Goal: Book appointment/travel/reservation

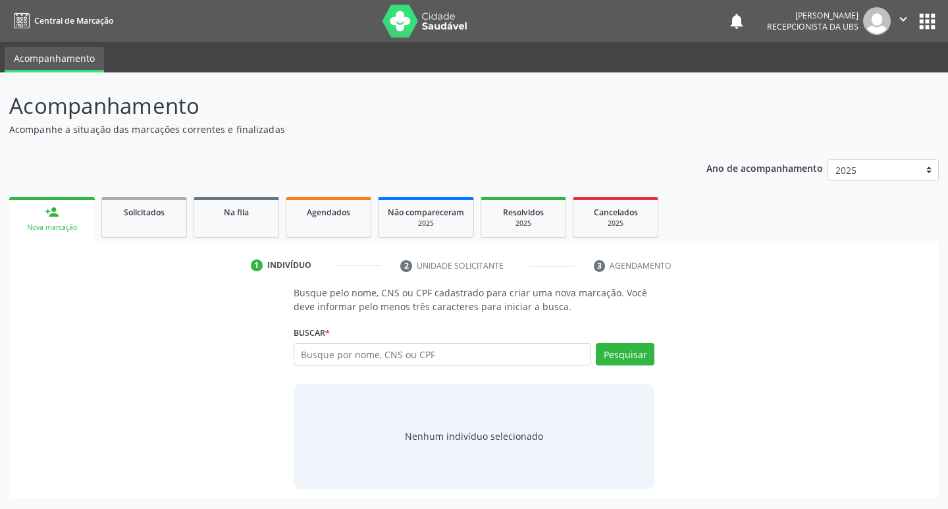
click at [466, 357] on input "text" at bounding box center [443, 354] width 298 height 22
type input "13187729401"
click at [602, 357] on button "Pesquisar" at bounding box center [625, 354] width 59 height 22
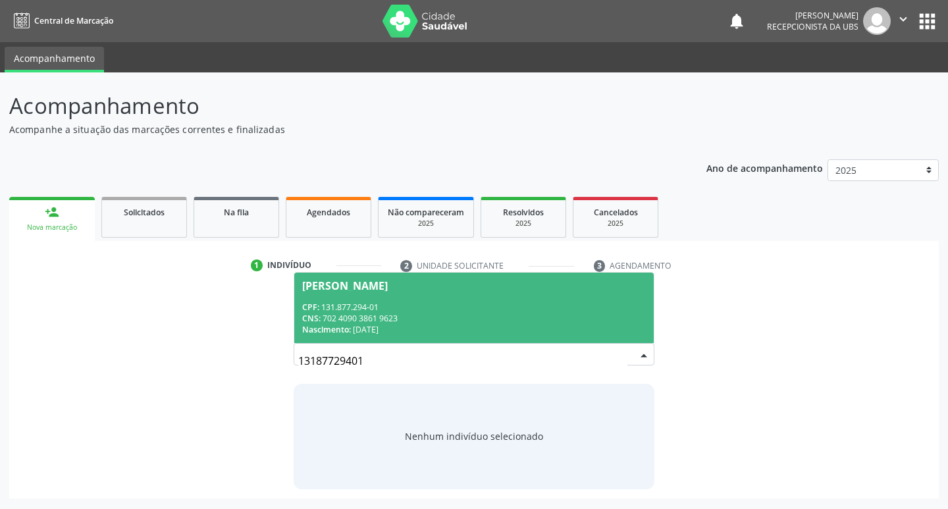
click at [490, 311] on div "CPF: 131.877.294-01" at bounding box center [474, 306] width 344 height 11
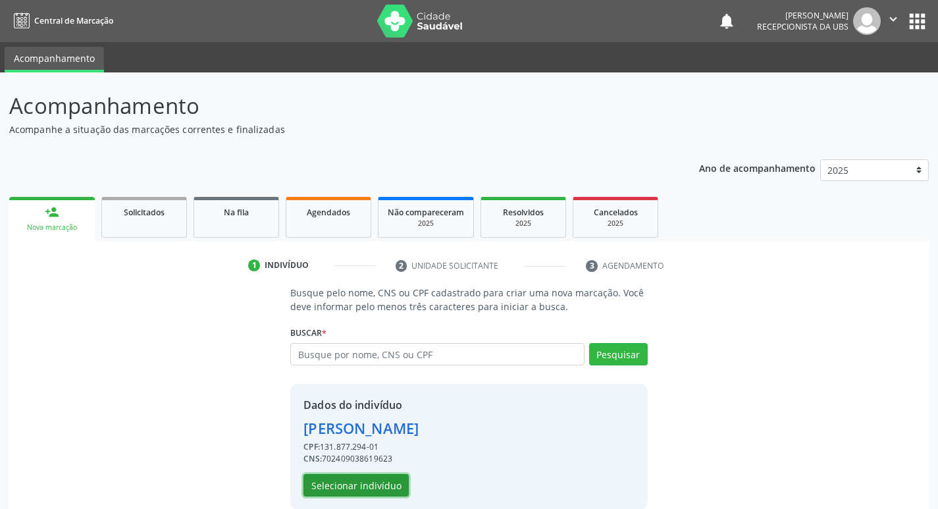
click at [334, 477] on button "Selecionar indivíduo" at bounding box center [355, 485] width 105 height 22
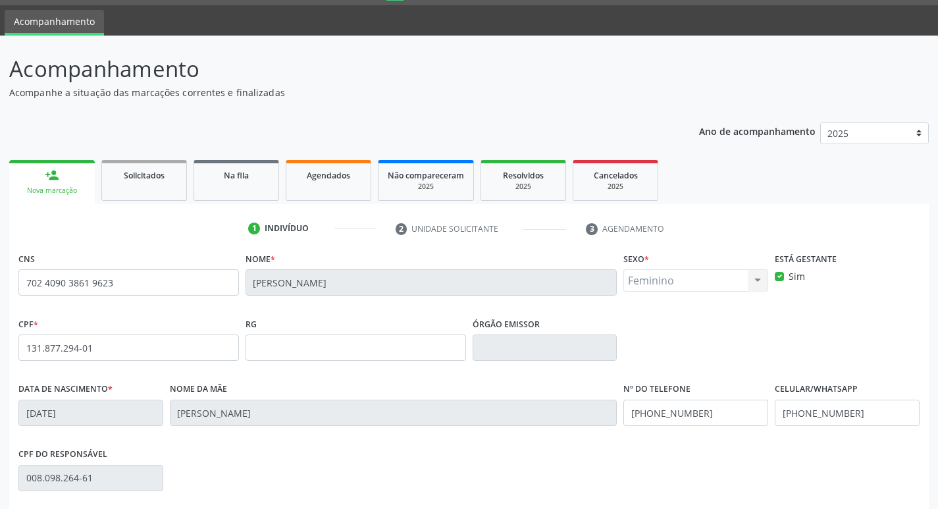
scroll to position [205, 0]
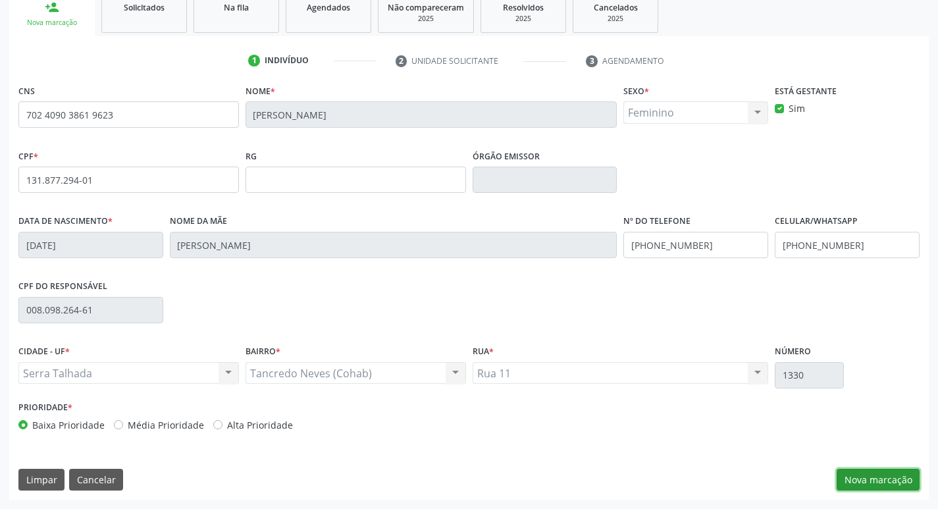
click at [882, 485] on button "Nova marcação" at bounding box center [877, 480] width 83 height 22
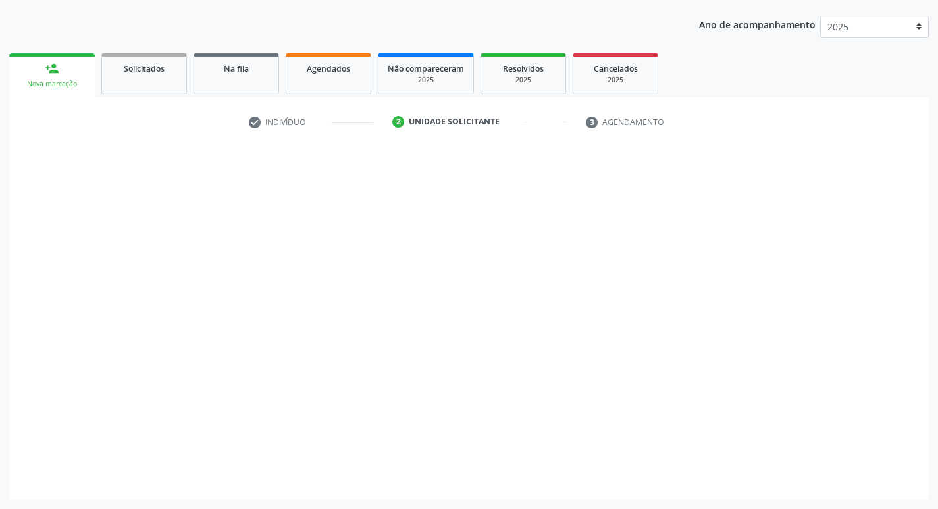
scroll to position [143, 0]
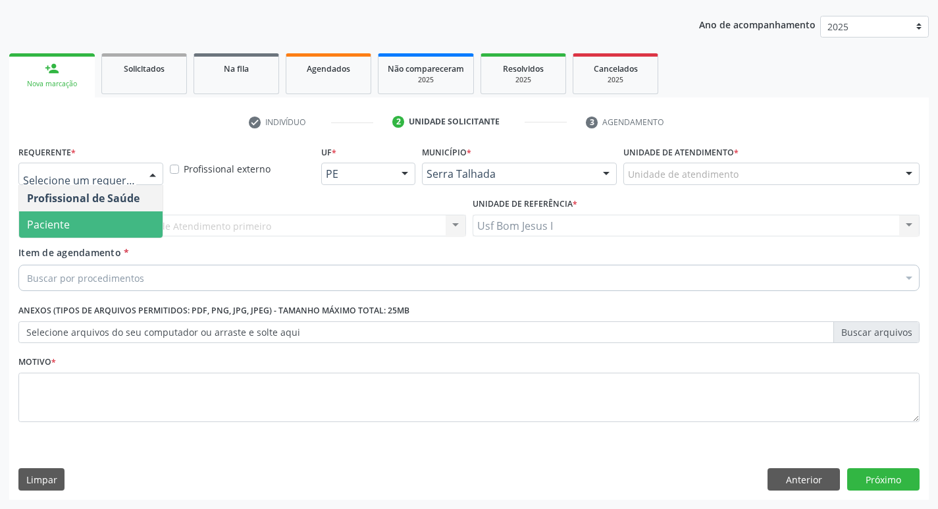
click at [122, 221] on span "Paciente" at bounding box center [90, 224] width 143 height 26
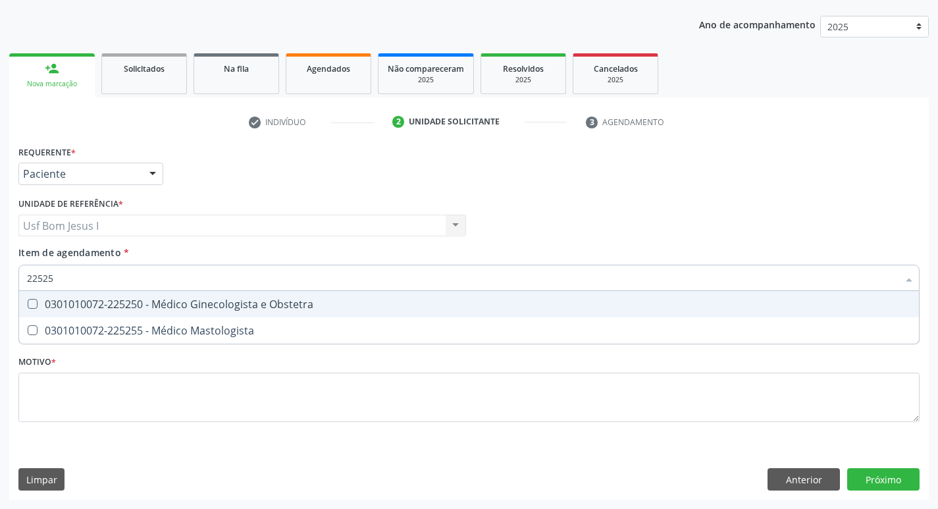
type input "225250"
click at [127, 299] on div "0301010072-225250 - Médico Ginecologista e Obstetra" at bounding box center [469, 304] width 884 height 11
checkbox Obstetra "true"
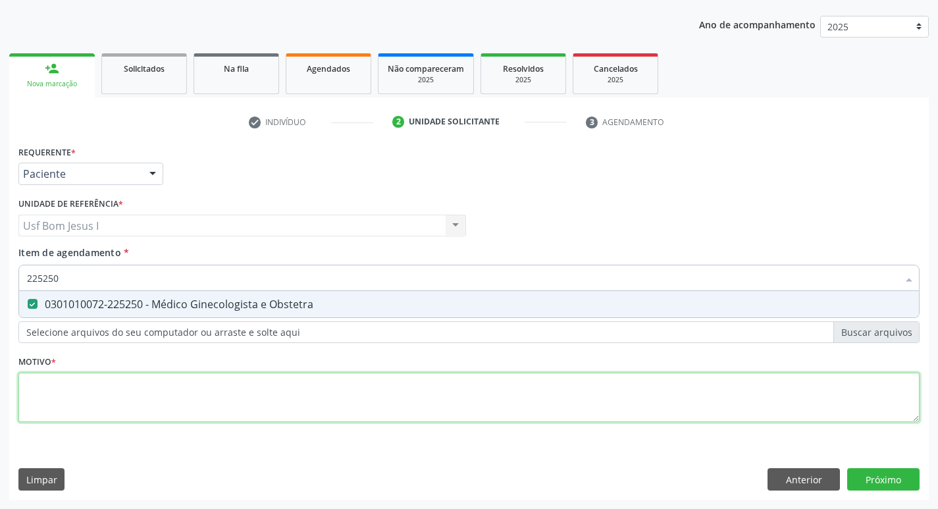
click at [113, 373] on div "Requerente * Paciente Profissional de Saúde Paciente Nenhum resultado encontrad…" at bounding box center [468, 291] width 901 height 298
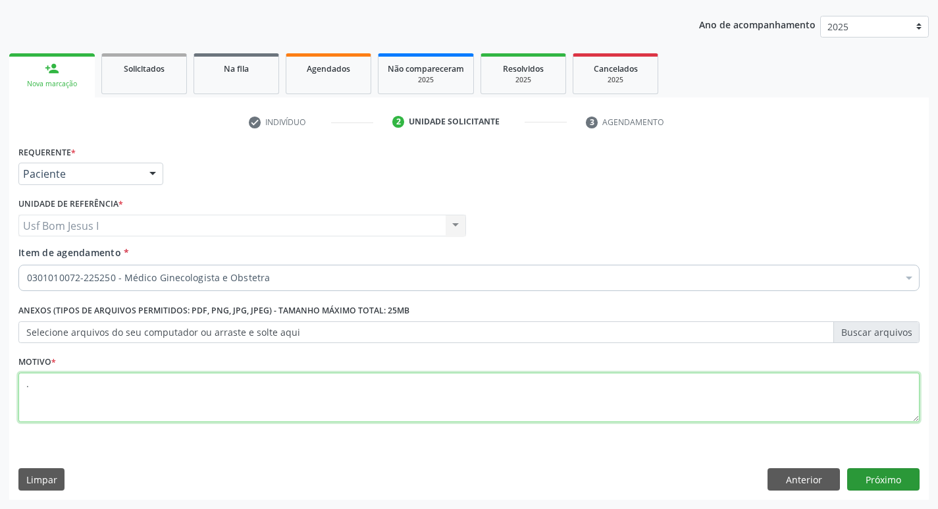
type textarea "."
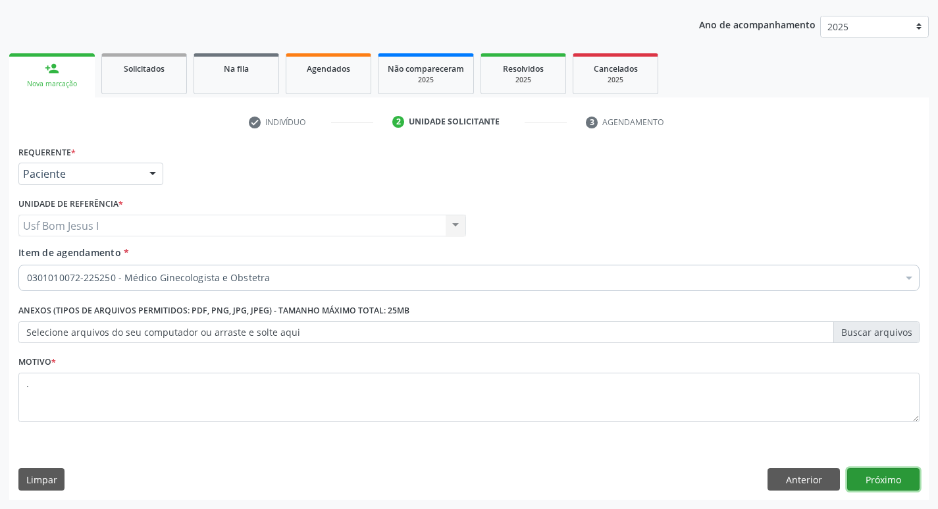
click at [868, 471] on button "Próximo" at bounding box center [883, 479] width 72 height 22
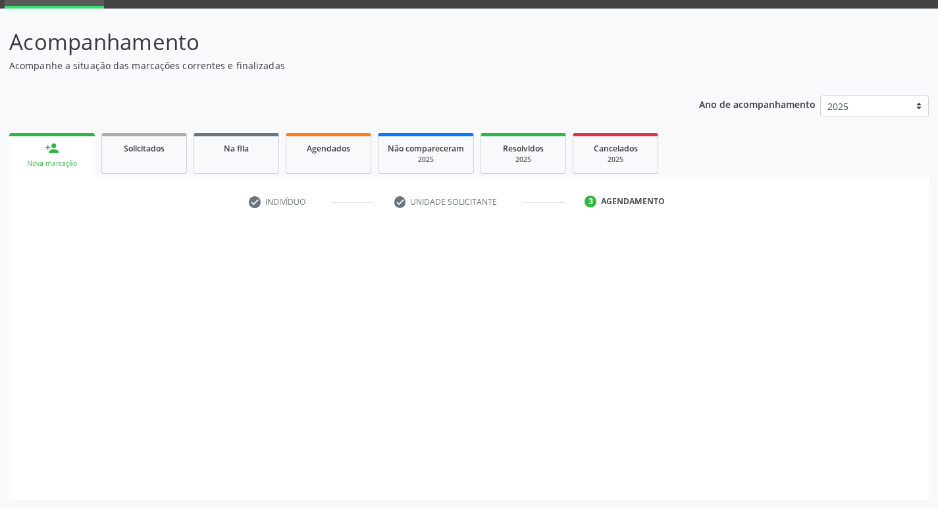
scroll to position [64, 0]
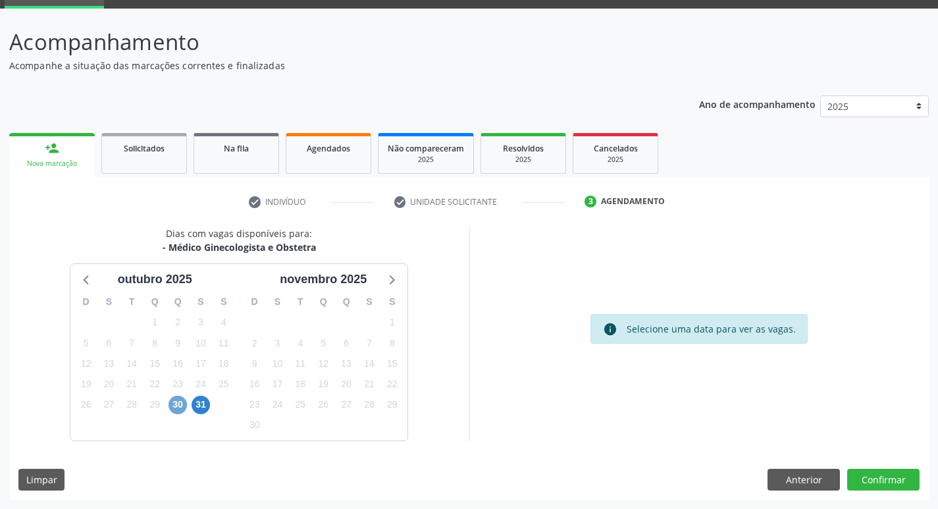
click at [179, 403] on span "30" at bounding box center [177, 405] width 18 height 18
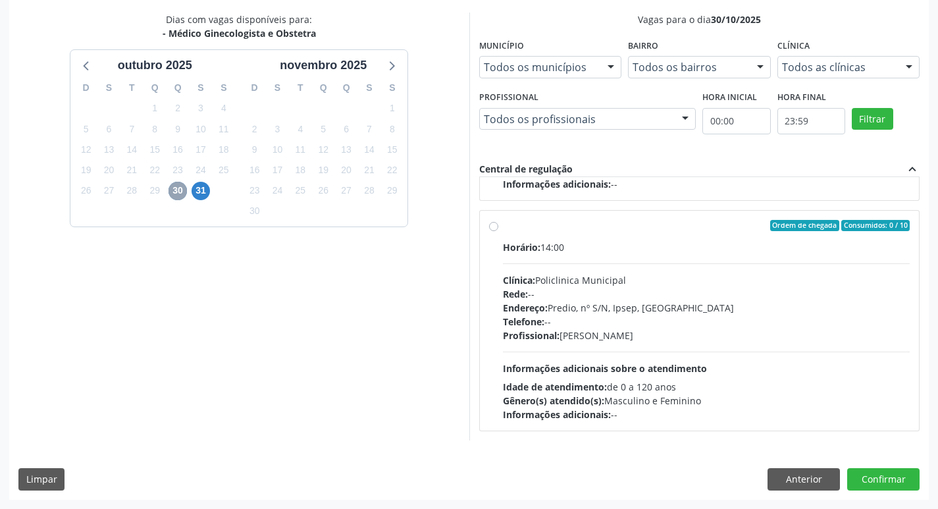
scroll to position [0, 0]
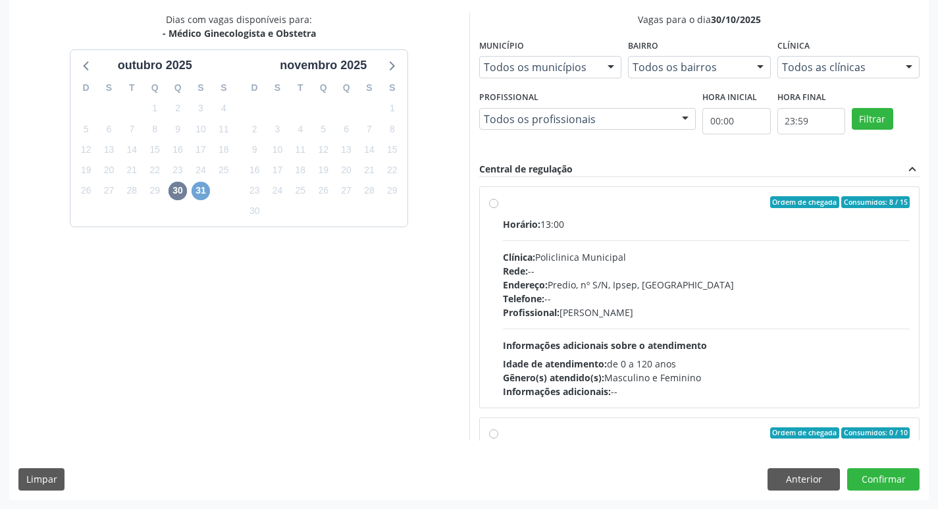
click at [202, 190] on span "31" at bounding box center [201, 191] width 18 height 18
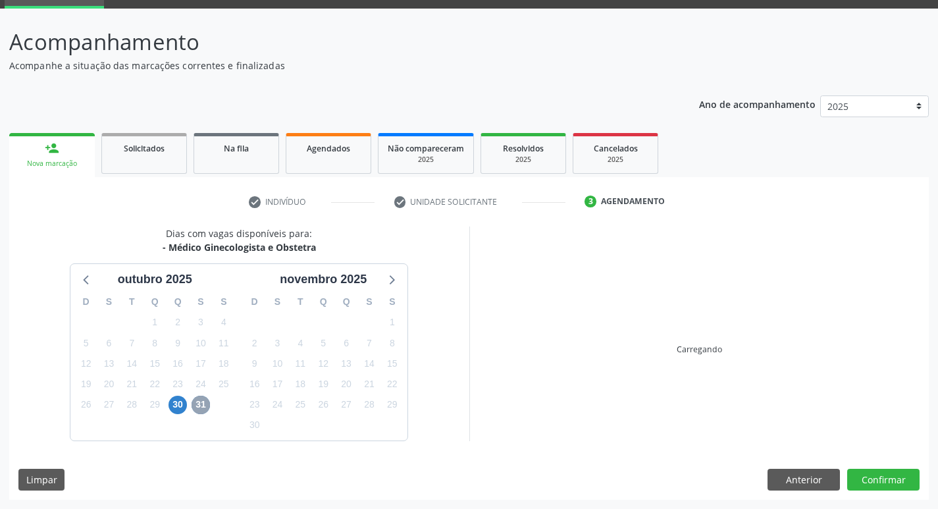
scroll to position [278, 0]
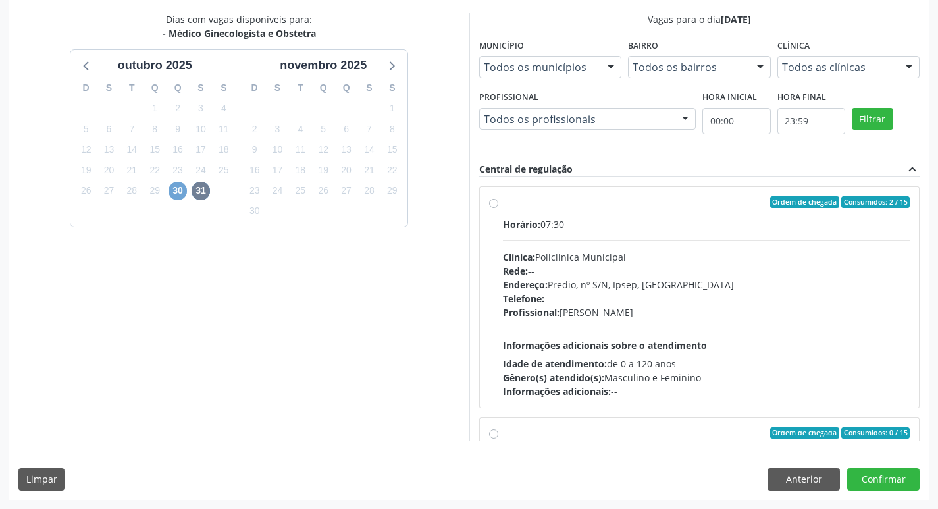
click at [172, 193] on span "30" at bounding box center [177, 191] width 18 height 18
click at [607, 266] on div "Rede: --" at bounding box center [706, 271] width 407 height 14
click at [498, 208] on input "Ordem de chegada Consumidos: 8 / 15 Horário: 13:00 Clínica: Policlinica Municip…" at bounding box center [493, 202] width 9 height 12
radio input "true"
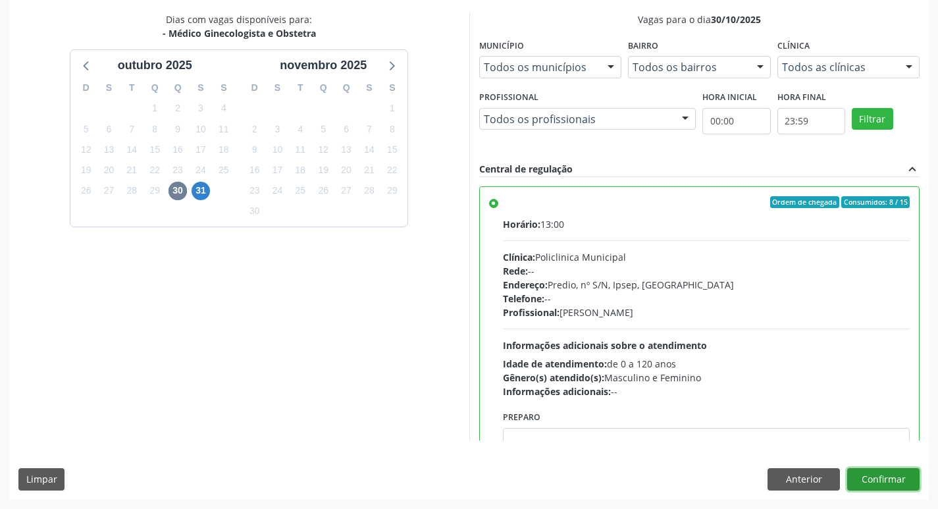
click at [890, 484] on button "Confirmar" at bounding box center [883, 479] width 72 height 22
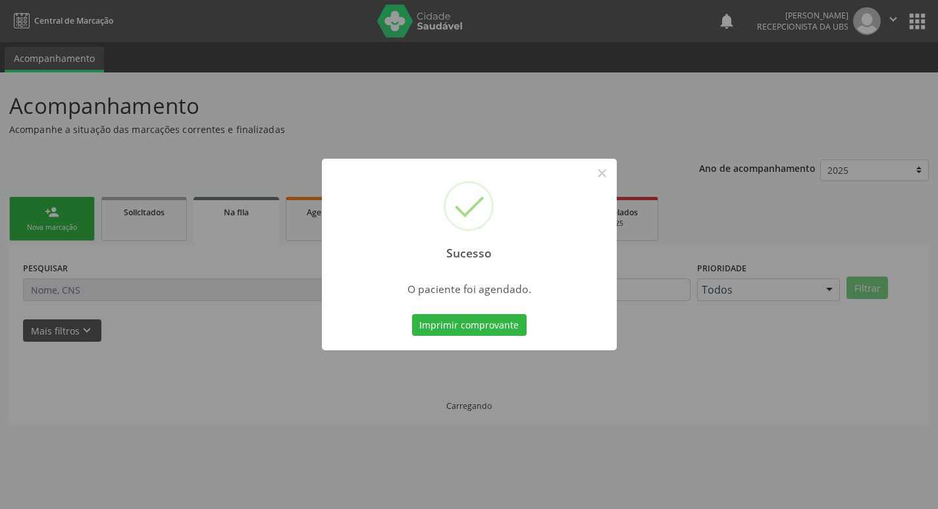
scroll to position [0, 0]
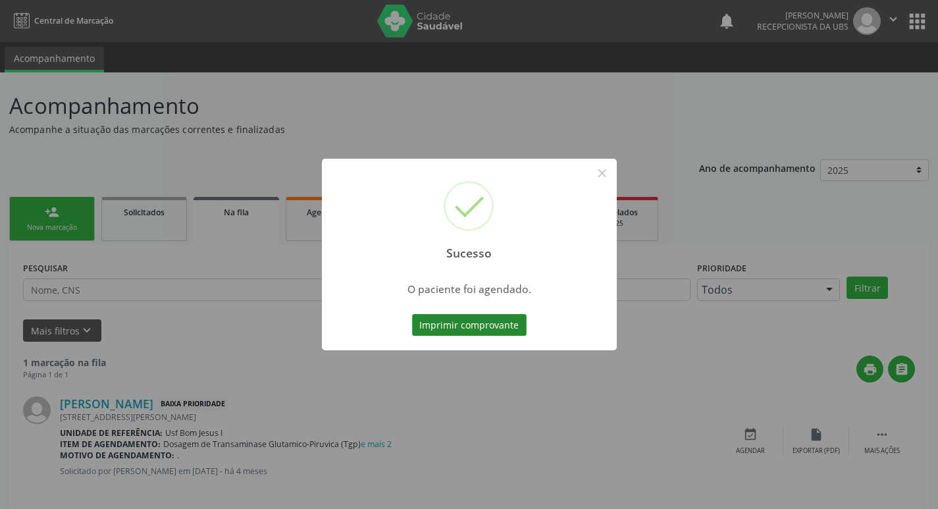
click at [490, 323] on button "Imprimir comprovante" at bounding box center [469, 325] width 115 height 22
